Goal: Transaction & Acquisition: Purchase product/service

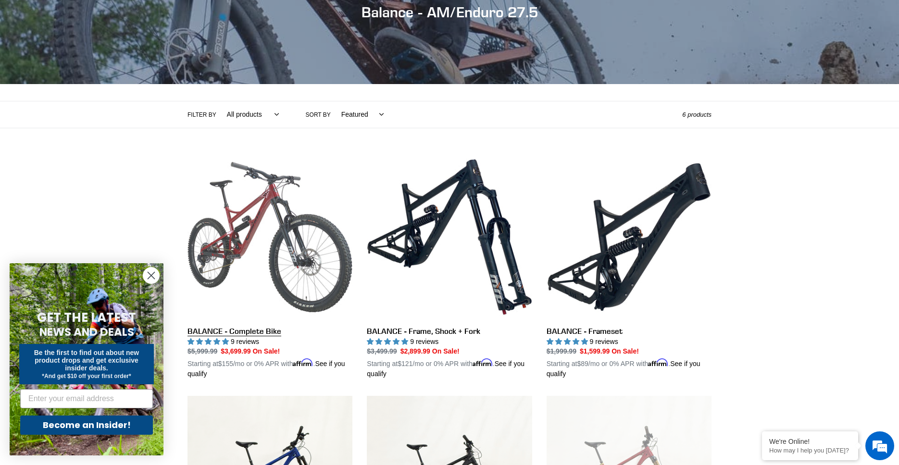
click at [257, 249] on link "BALANCE - Complete Bike" at bounding box center [270, 267] width 165 height 225
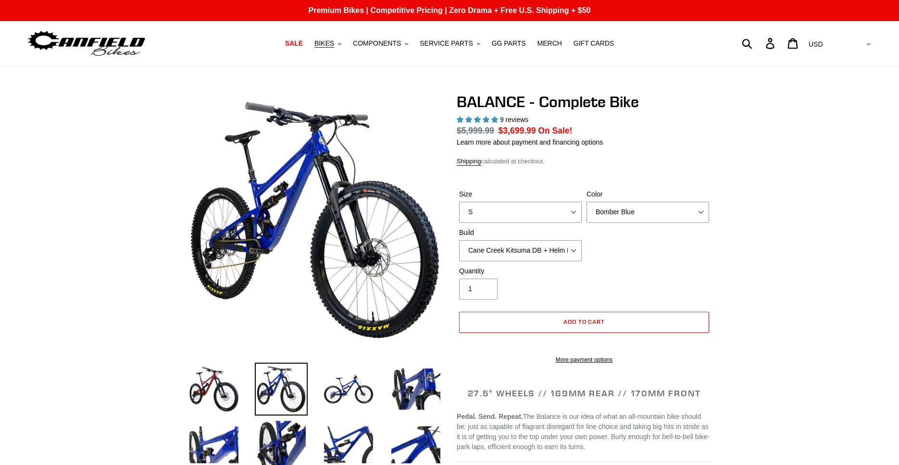
select select "highest-rating"
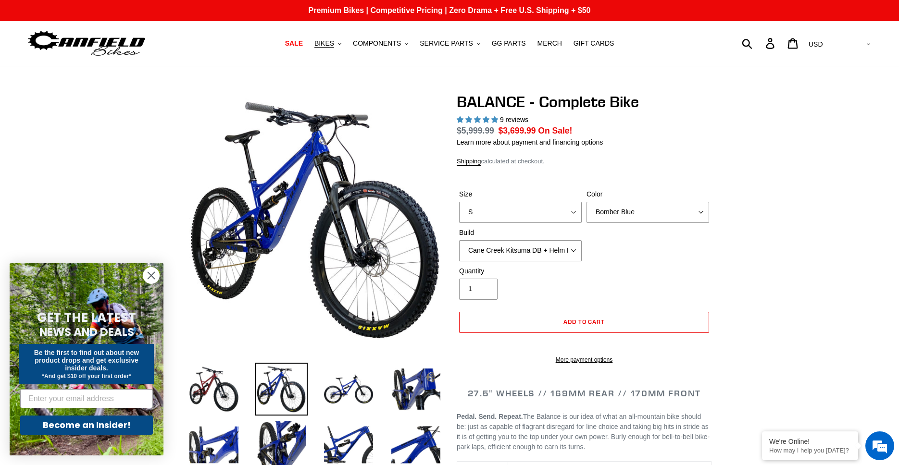
click at [156, 276] on circle "Close dialog" at bounding box center [151, 276] width 16 height 16
